Goal: Task Accomplishment & Management: Manage account settings

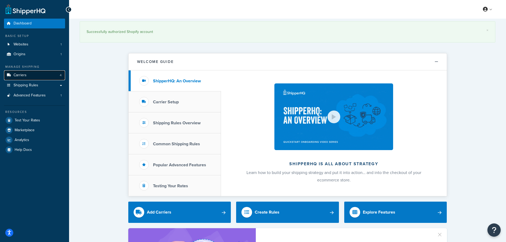
click at [22, 76] on span "Carriers" at bounding box center [20, 75] width 13 height 5
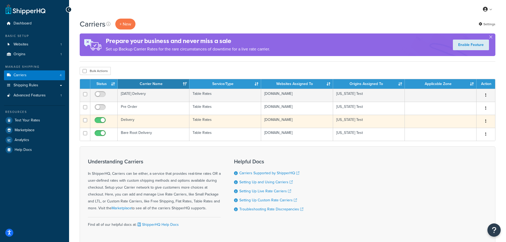
click at [146, 121] on td "Delivery" at bounding box center [154, 121] width 72 height 13
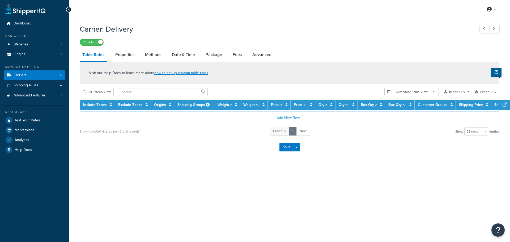
select select "25"
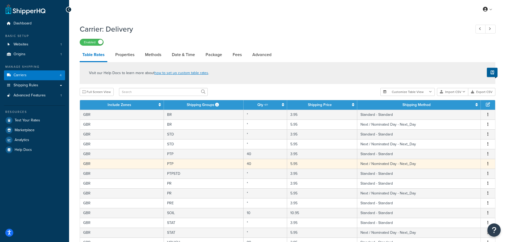
click at [489, 163] on button "button" at bounding box center [488, 164] width 4 height 6
click at [452, 175] on div "Delete" at bounding box center [461, 175] width 38 height 11
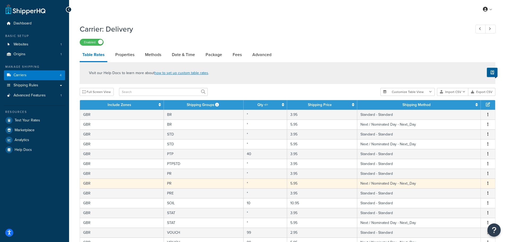
click at [488, 183] on button "button" at bounding box center [488, 184] width 4 height 6
click at [464, 195] on div "Delete" at bounding box center [461, 194] width 38 height 11
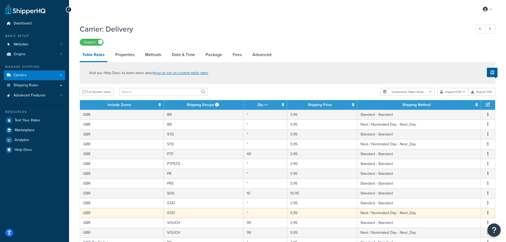
click at [489, 212] on icon "button" at bounding box center [488, 213] width 1 height 4
click at [467, 222] on div "Delete" at bounding box center [461, 224] width 38 height 11
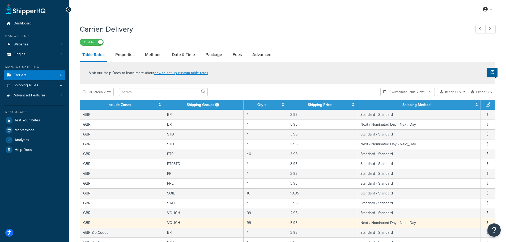
click at [487, 222] on button "button" at bounding box center [488, 223] width 4 height 6
click at [464, 231] on div "Delete" at bounding box center [461, 234] width 38 height 11
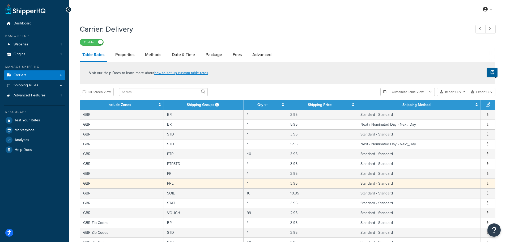
scroll to position [159, 0]
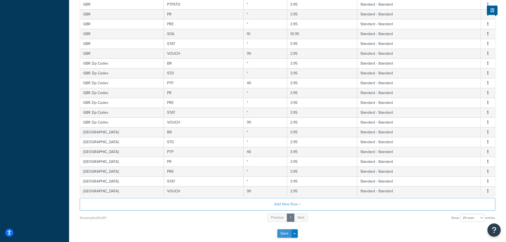
click at [282, 233] on button "Save" at bounding box center [285, 233] width 14 height 9
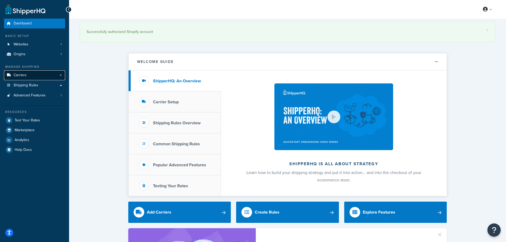
click at [23, 74] on span "Carriers" at bounding box center [20, 75] width 13 height 5
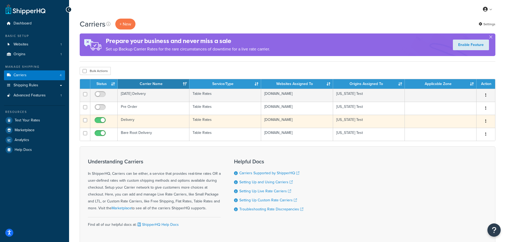
click at [146, 119] on td "Delivery" at bounding box center [154, 121] width 72 height 13
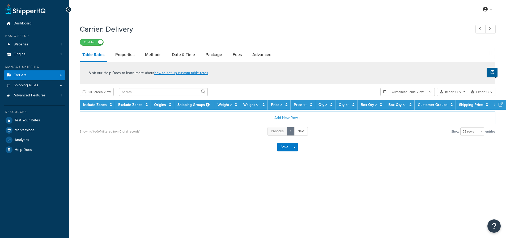
select select "25"
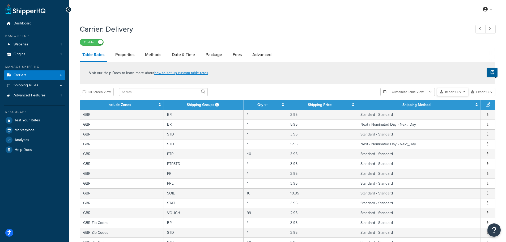
click at [465, 92] on icon "button" at bounding box center [464, 91] width 3 height 3
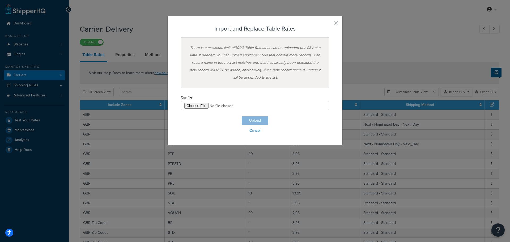
click at [459, 96] on div "Customize Table View Show all columns Show selected columns Import CSV Import a…" at bounding box center [442, 92] width 115 height 8
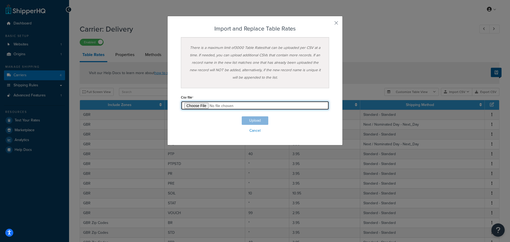
click at [197, 105] on input "file" at bounding box center [255, 105] width 148 height 9
type input "C:\fakepath\UK Delivery July 2025.csv"
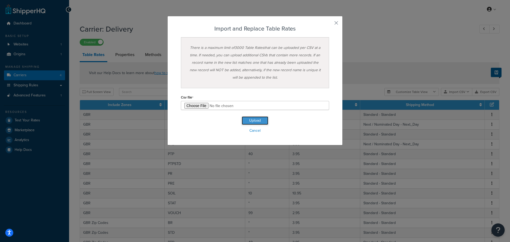
click at [253, 119] on button "Upload" at bounding box center [255, 120] width 27 height 9
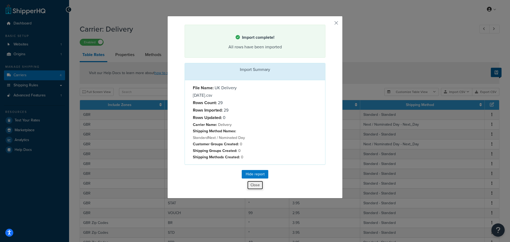
click at [252, 186] on button "Close" at bounding box center [255, 185] width 16 height 9
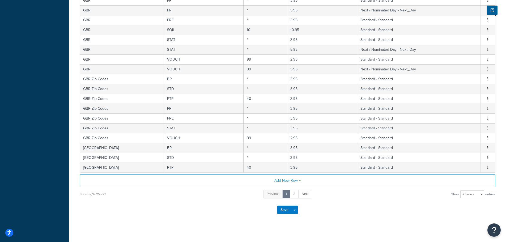
scroll to position [186, 0]
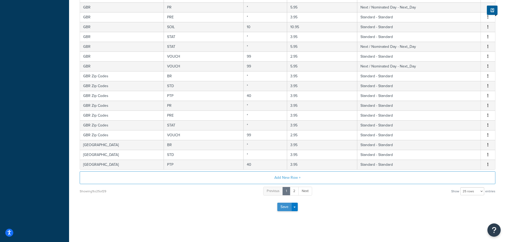
click at [281, 204] on button "Save" at bounding box center [285, 207] width 14 height 9
